Goal: Task Accomplishment & Management: Use online tool/utility

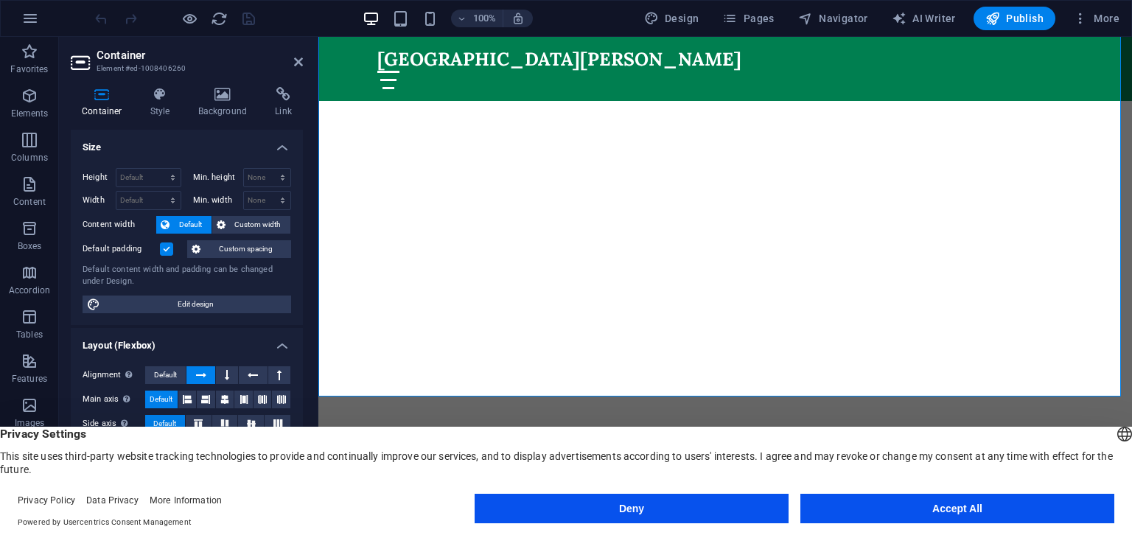
scroll to position [152, 0]
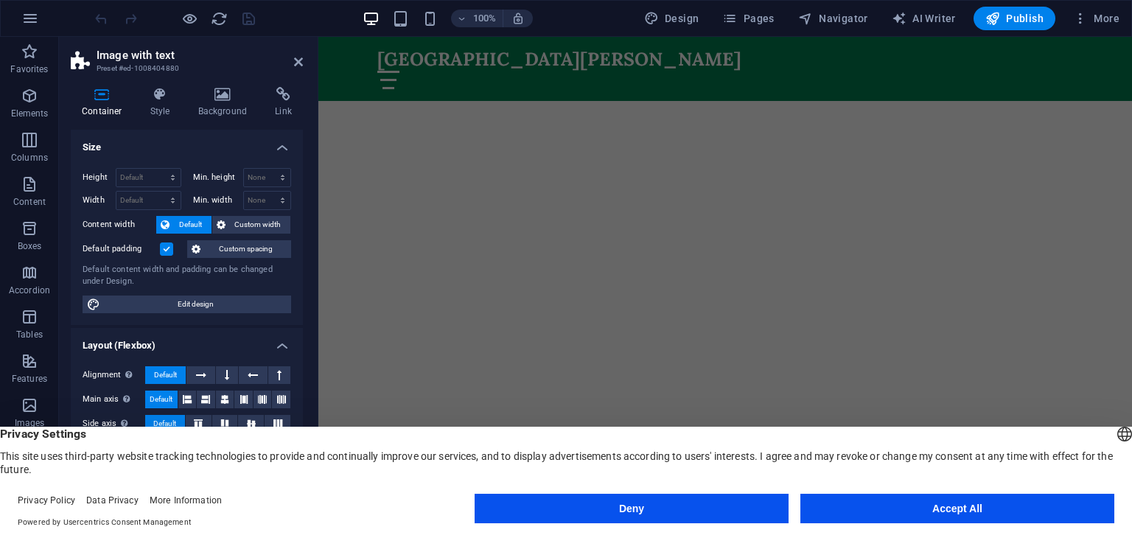
scroll to position [0, 0]
